Goal: Navigation & Orientation: Find specific page/section

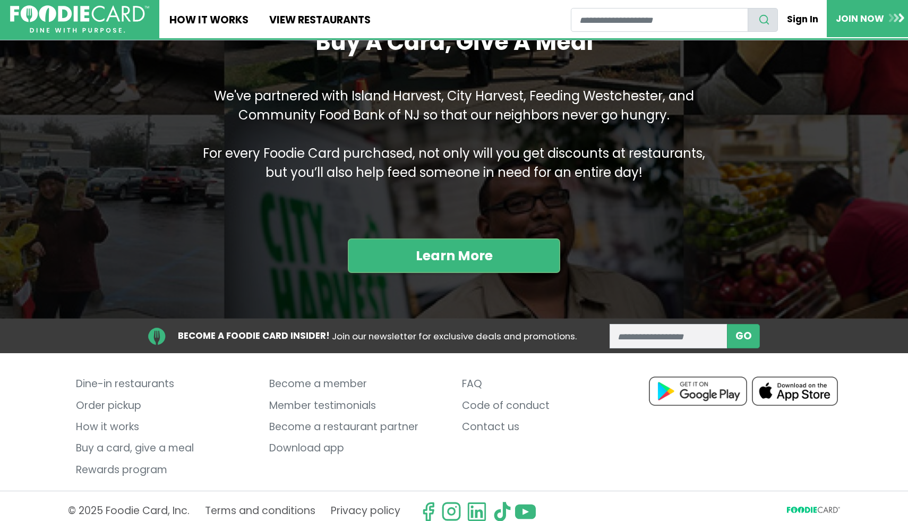
scroll to position [1254, 0]
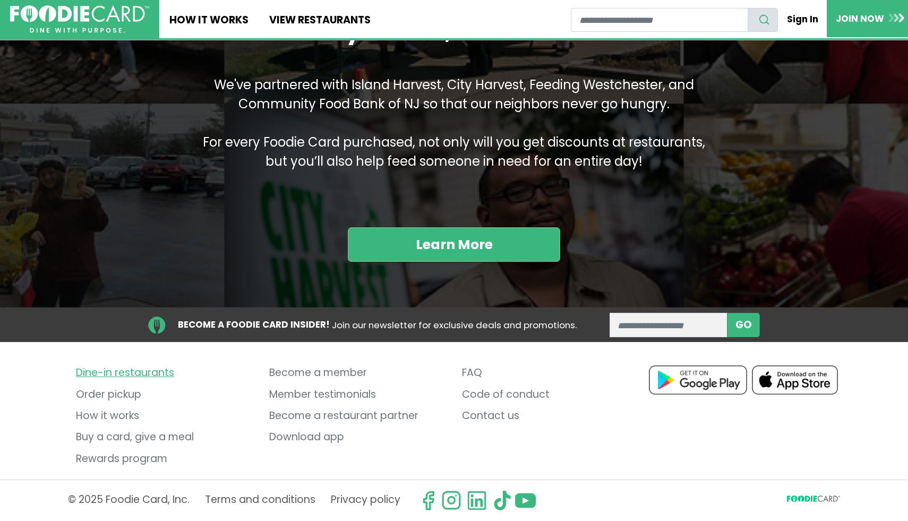
click at [137, 374] on link "Dine-in restaurants" at bounding box center [164, 373] width 177 height 21
click at [123, 415] on link "How it works" at bounding box center [164, 415] width 177 height 21
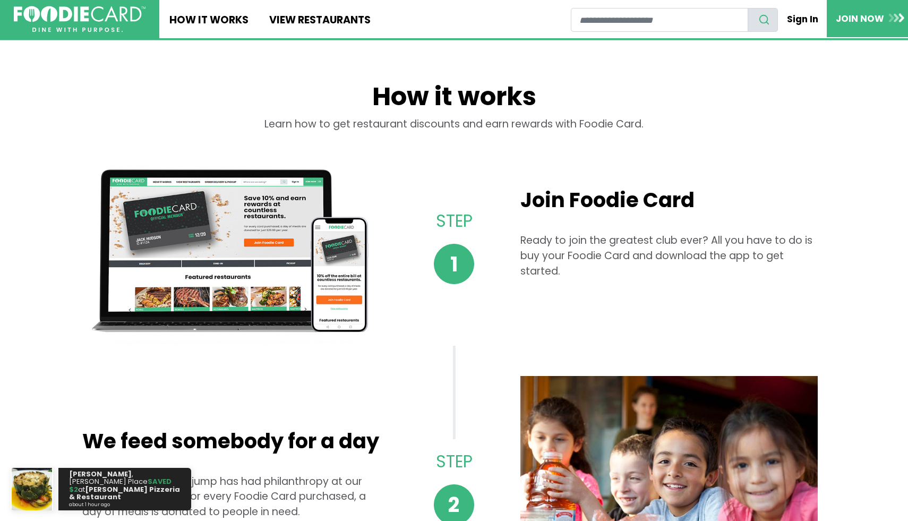
click at [31, 36] on link at bounding box center [79, 19] width 159 height 38
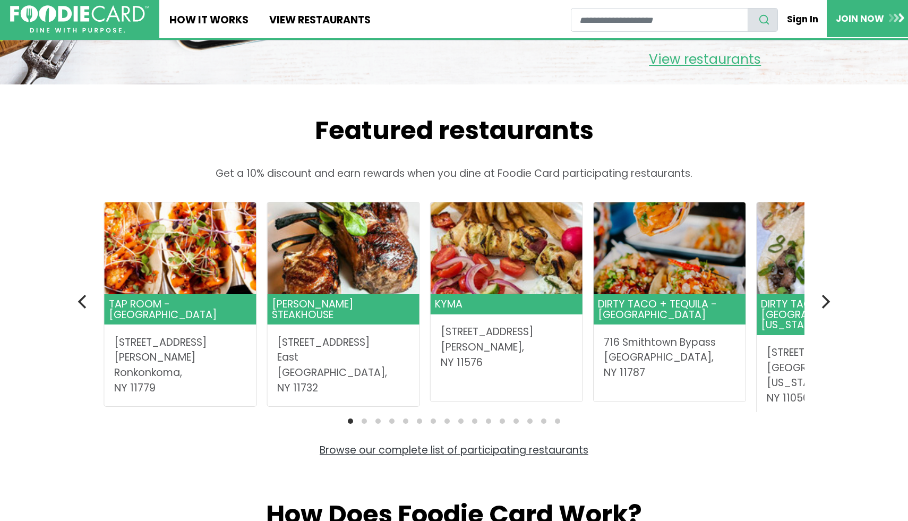
scroll to position [264, 0]
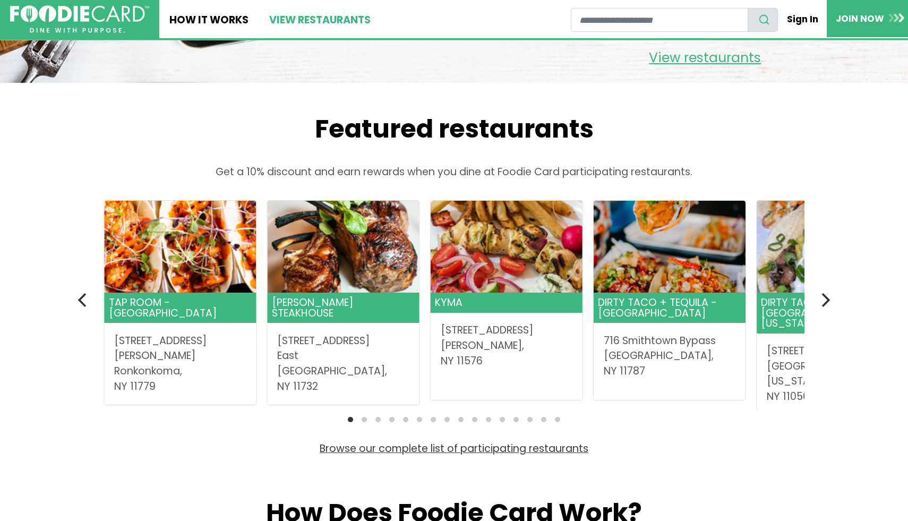
click at [347, 23] on link "View restaurants" at bounding box center [320, 19] width 122 height 38
